Goal: Task Accomplishment & Management: Manage account settings

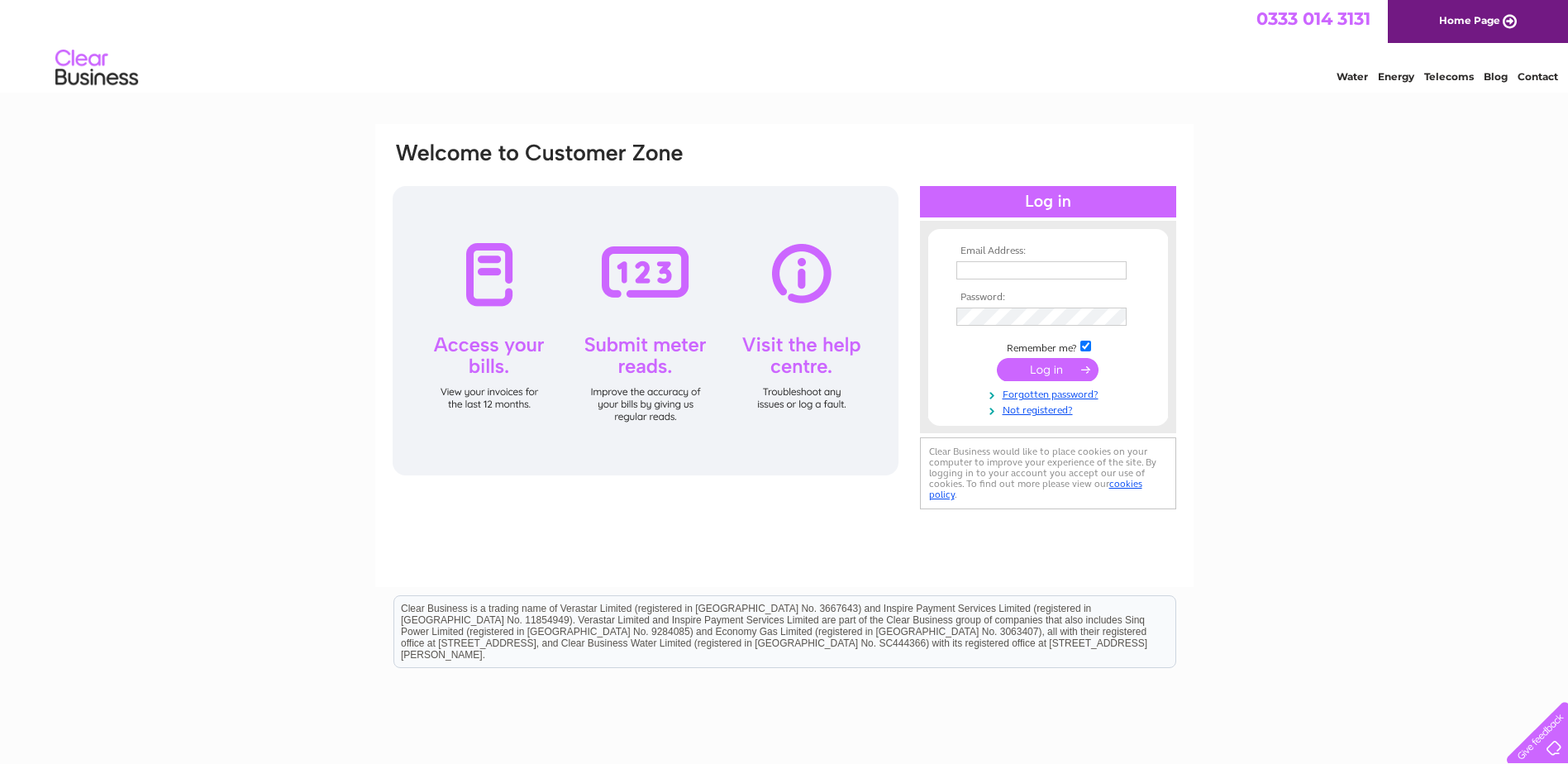
type input "nicola.neill@cmtl.co.uk"
click at [1034, 363] on input "submit" at bounding box center [1047, 370] width 102 height 24
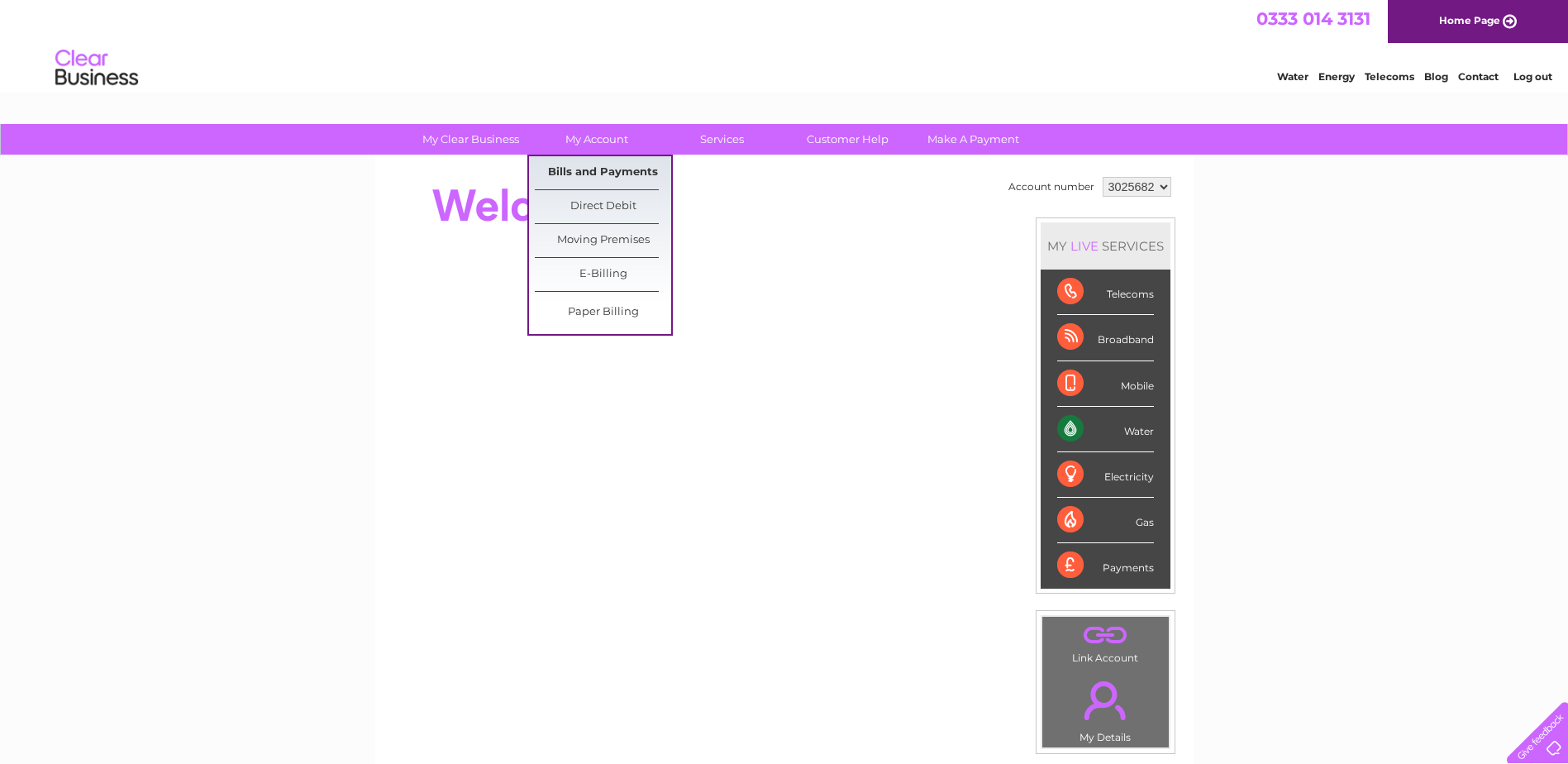
click at [572, 162] on link "Bills and Payments" at bounding box center [603, 172] width 136 height 33
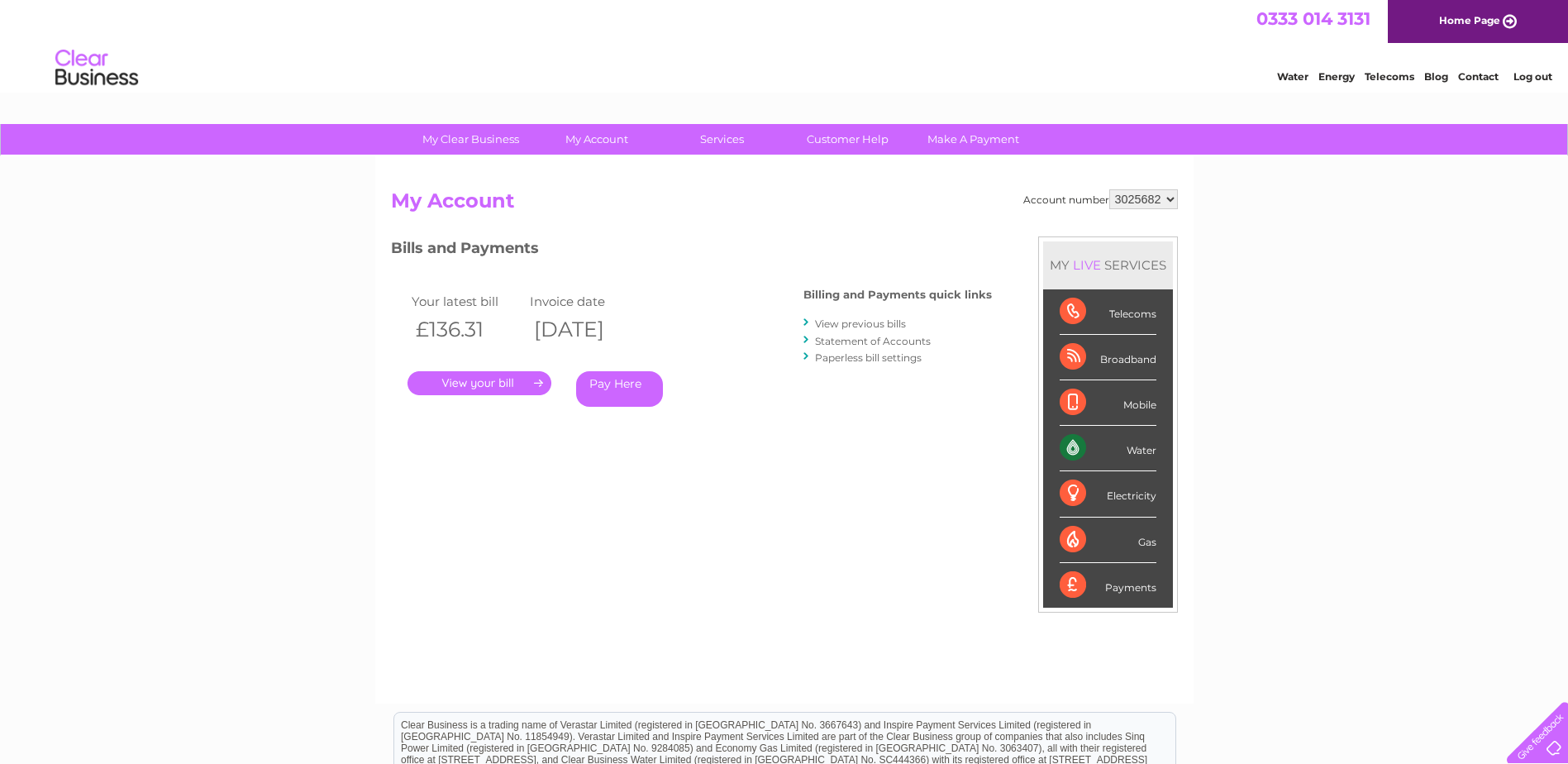
click at [502, 385] on link "." at bounding box center [479, 383] width 144 height 24
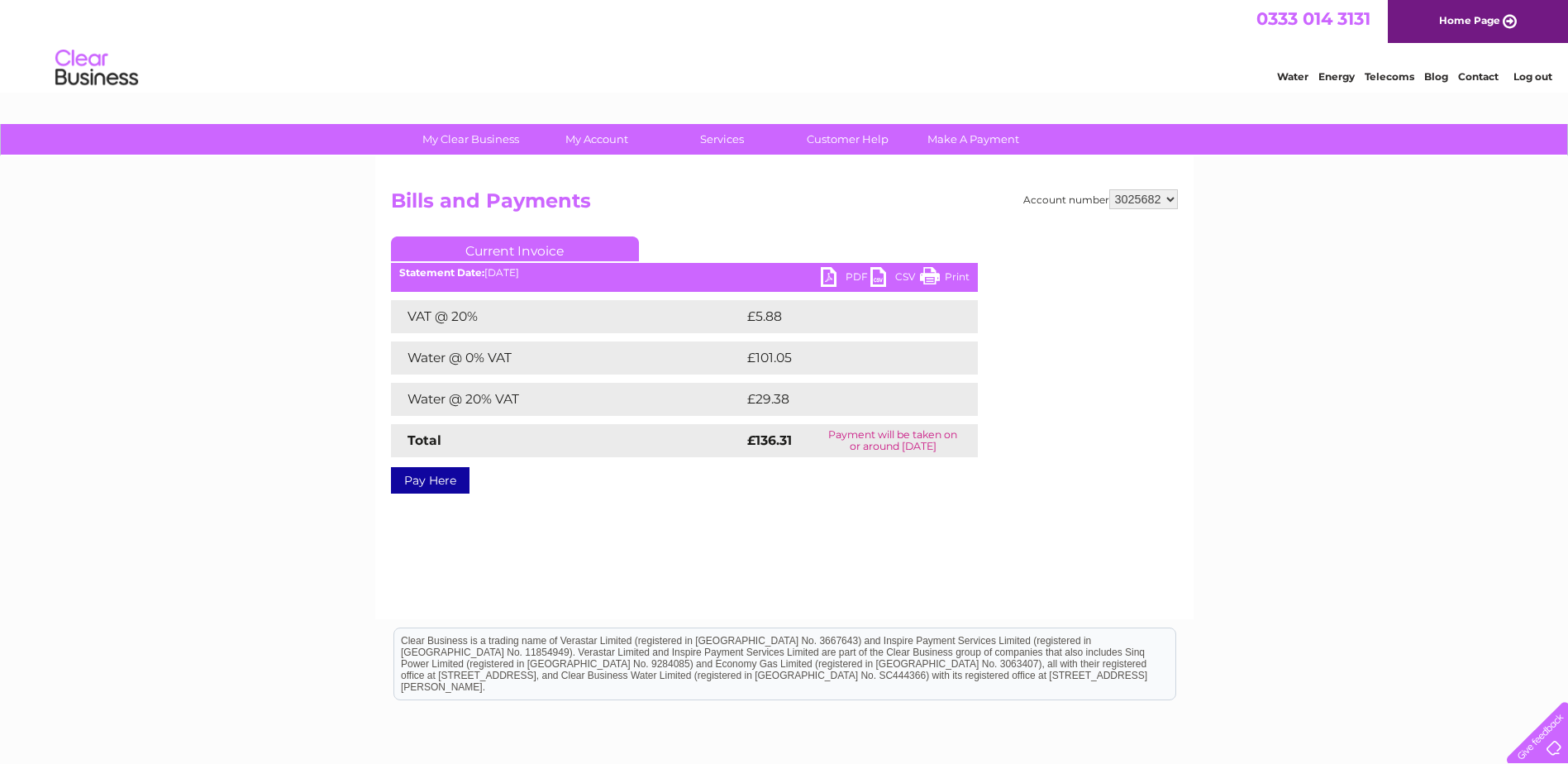
click at [844, 278] on link "PDF" at bounding box center [845, 279] width 50 height 24
